Goal: Information Seeking & Learning: Learn about a topic

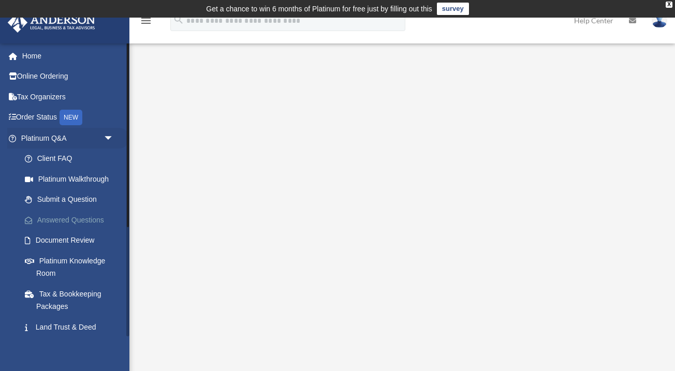
click at [83, 210] on link "Answered Questions" at bounding box center [71, 220] width 115 height 21
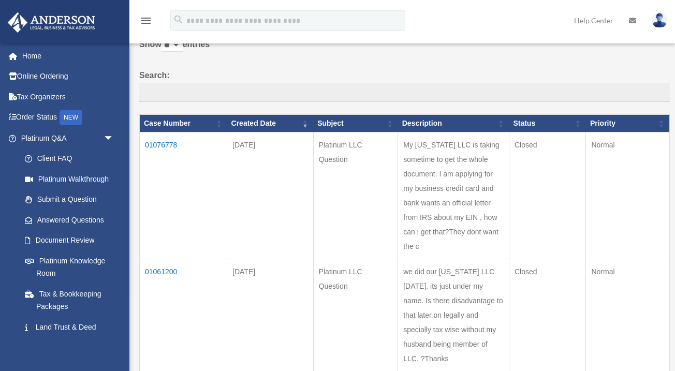
scroll to position [63, 0]
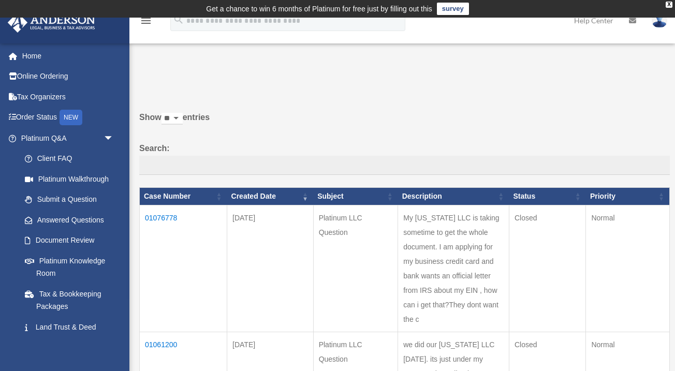
scroll to position [0, 0]
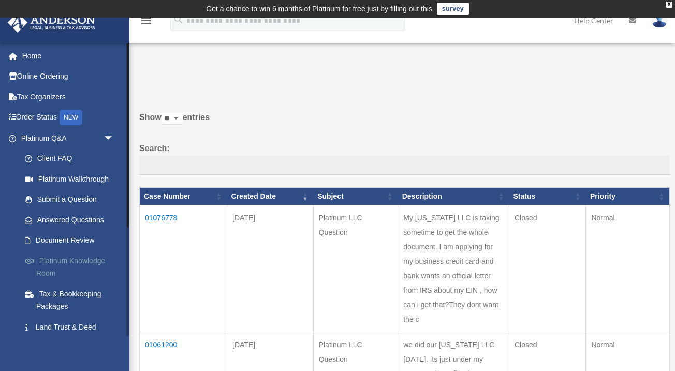
click at [79, 254] on link "Platinum Knowledge Room" at bounding box center [71, 267] width 115 height 33
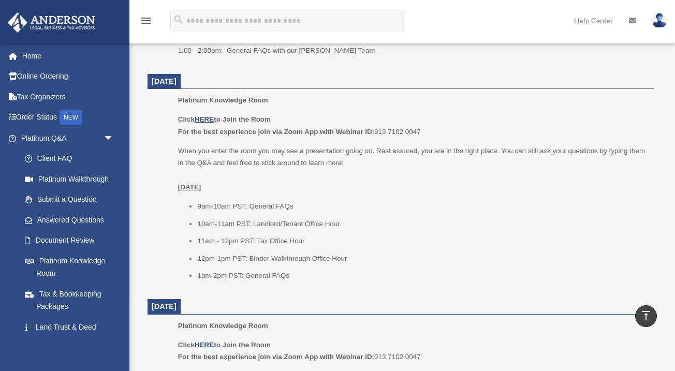
scroll to position [657, 0]
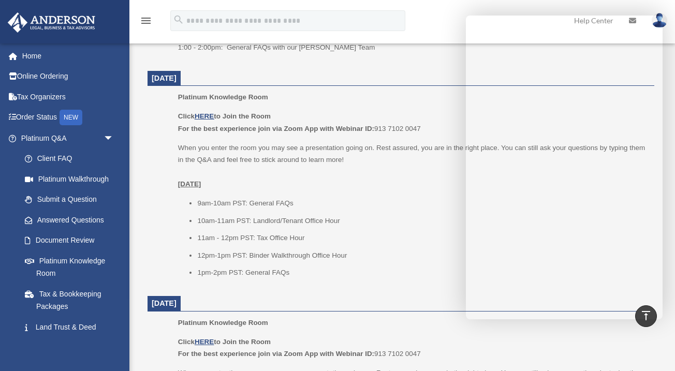
click at [388, 215] on li "10am-11am PST: Landlord/Tenant Office Hour" at bounding box center [422, 221] width 450 height 12
click at [330, 161] on p "When you enter the room you may see a presentation going on. Rest assured, you …" at bounding box center [412, 166] width 469 height 49
click at [317, 253] on li "12pm-1pm PST: Binder Walkthrough Office Hour" at bounding box center [422, 256] width 450 height 12
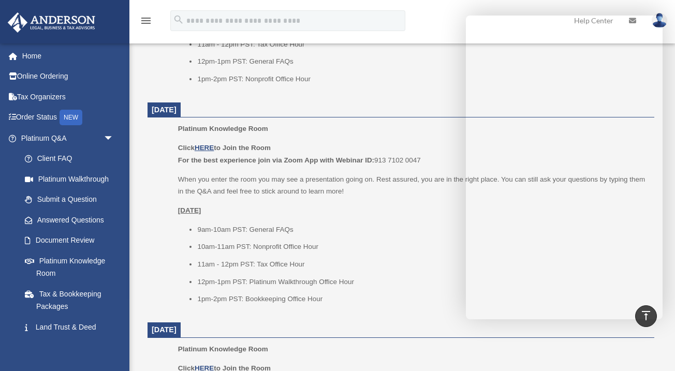
scroll to position [1130, 0]
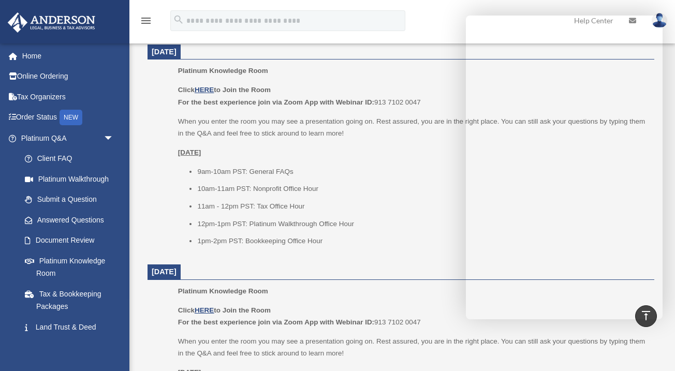
click at [375, 200] on li "11am - 12pm PST: Tax Office Hour" at bounding box center [422, 206] width 450 height 12
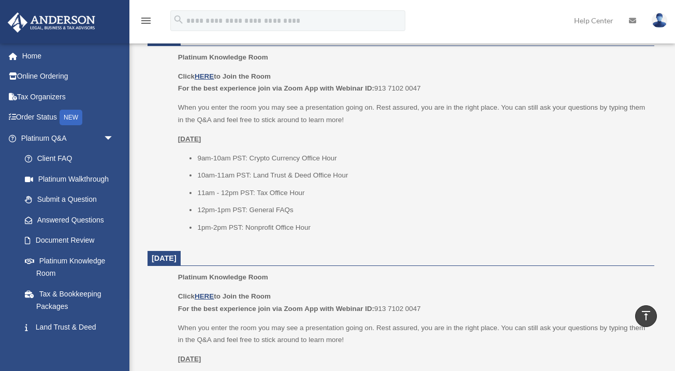
scroll to position [656, 0]
